Goal: Task Accomplishment & Management: Complete application form

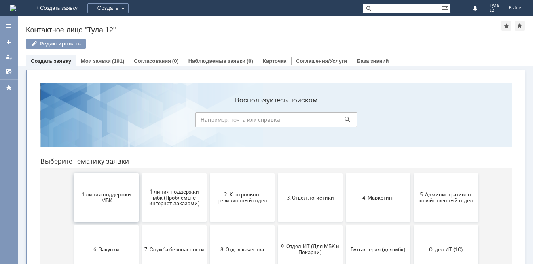
click at [113, 198] on span "1 линия поддержки МБК" at bounding box center [106, 197] width 60 height 12
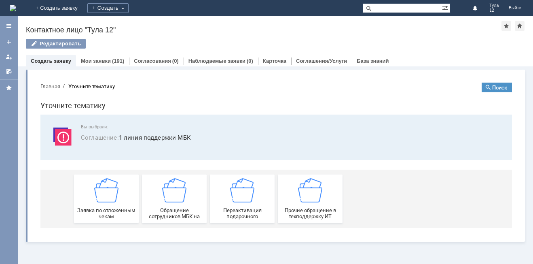
click at [113, 198] on img at bounding box center [106, 190] width 24 height 24
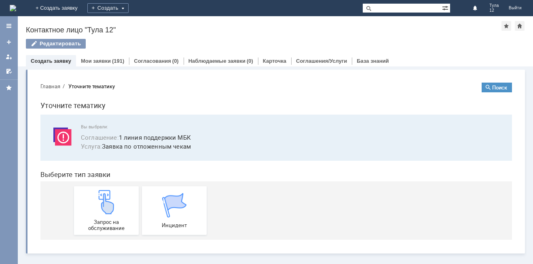
click at [113, 198] on img at bounding box center [106, 202] width 24 height 24
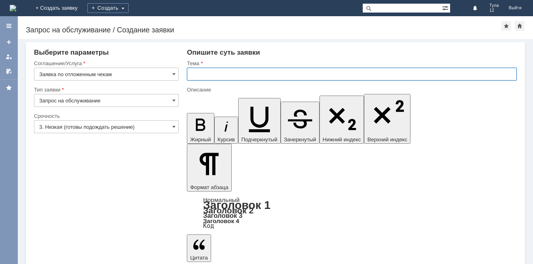
click at [220, 76] on input "text" at bounding box center [352, 74] width 330 height 13
type input "отложенные чеки"
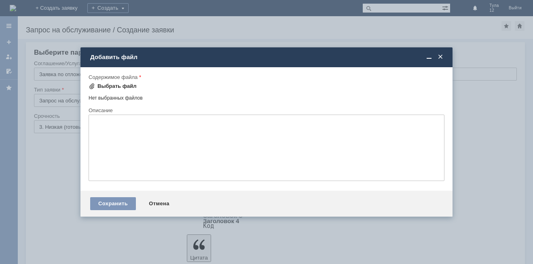
click at [121, 85] on div "Выбрать файл" at bounding box center [116, 86] width 39 height 6
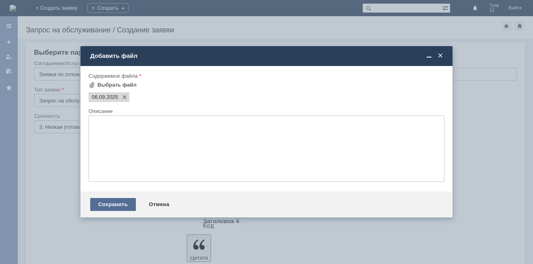
click at [123, 208] on div "Сохранить" at bounding box center [113, 204] width 46 height 13
